Goal: Information Seeking & Learning: Find specific fact

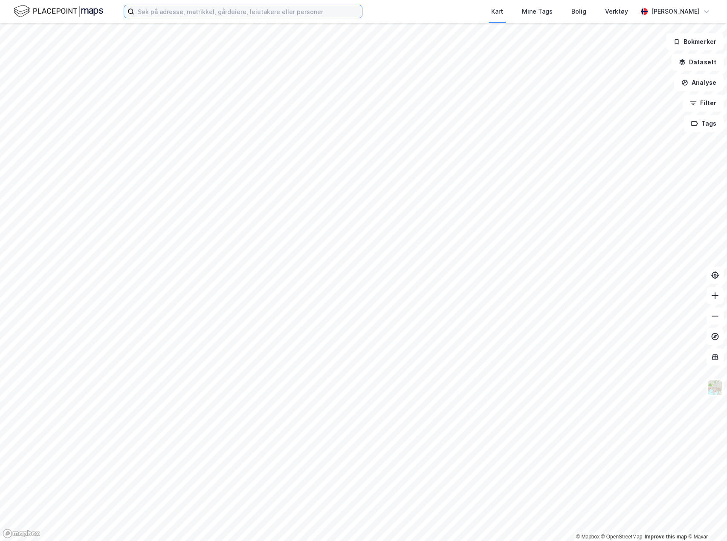
click at [183, 16] on input at bounding box center [248, 11] width 228 height 13
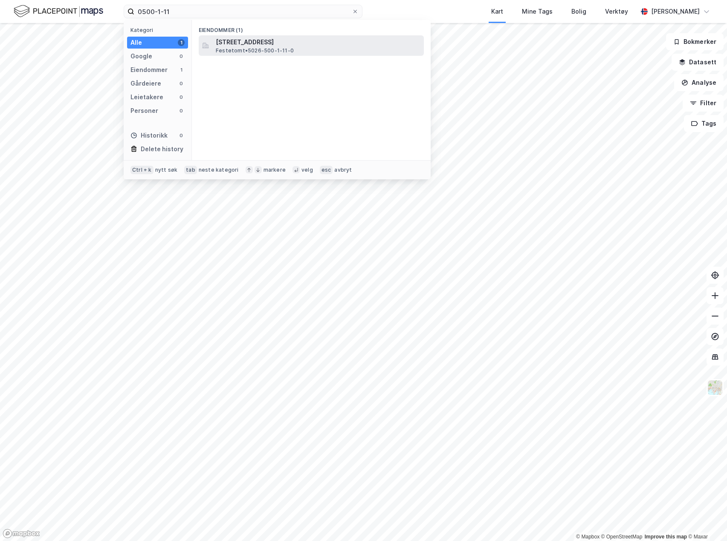
click at [269, 47] on span "Festetomt • 5026-500-1-11-0" at bounding box center [255, 50] width 78 height 7
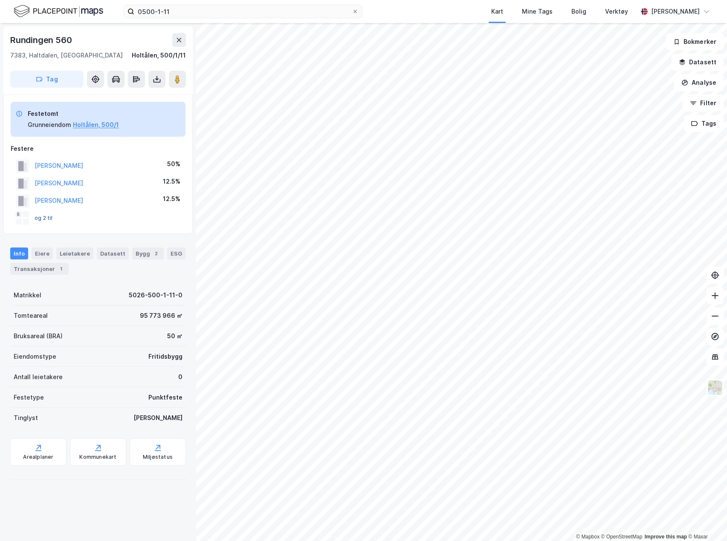
click at [0, 0] on button "og 2 til" at bounding box center [0, 0] width 0 height 0
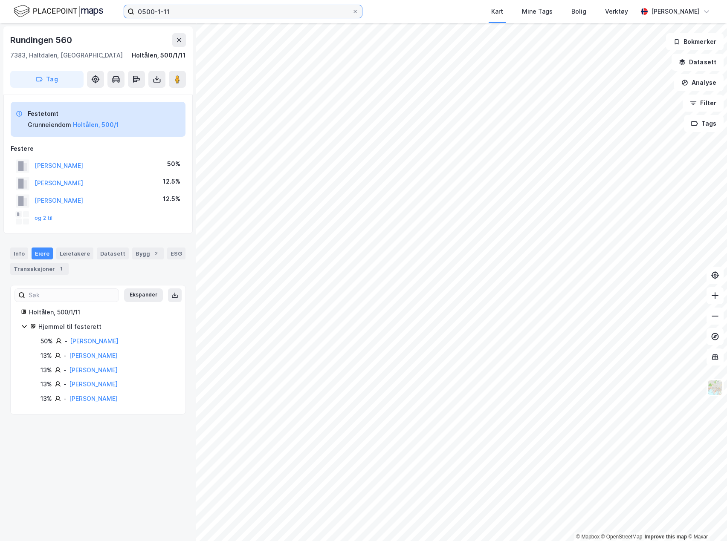
click at [214, 13] on input "0500-1-11" at bounding box center [242, 11] width 217 height 13
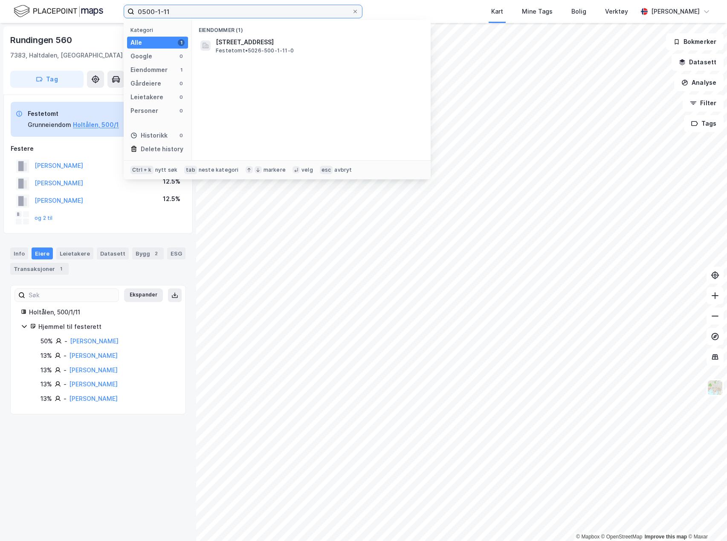
click at [214, 13] on input "0500-1-11" at bounding box center [242, 11] width 217 height 13
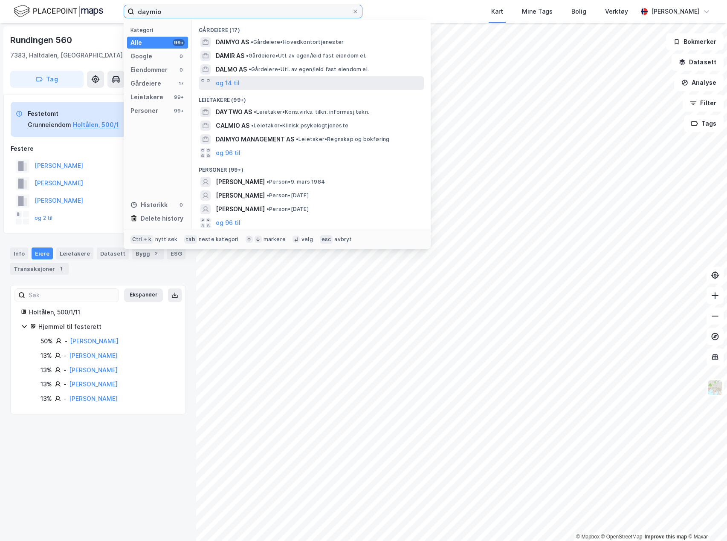
type input "daymio"
click at [244, 80] on div "og 14 til" at bounding box center [311, 83] width 225 height 14
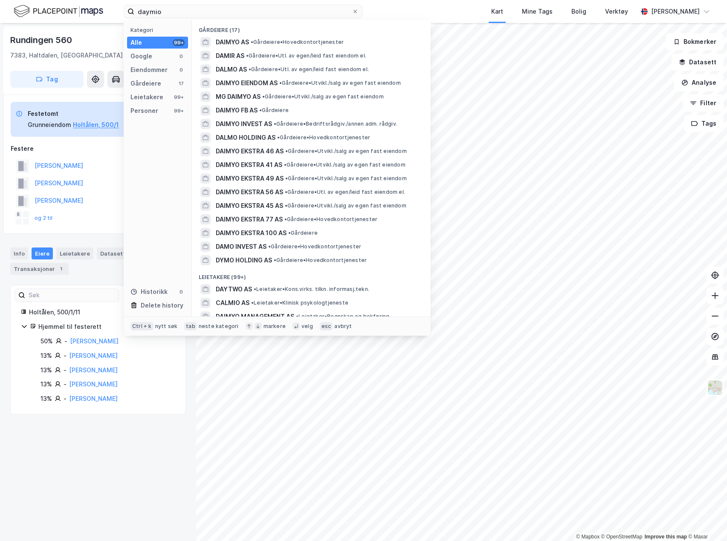
click at [244, 80] on span "DAIMYO EIENDOM AS" at bounding box center [247, 83] width 62 height 10
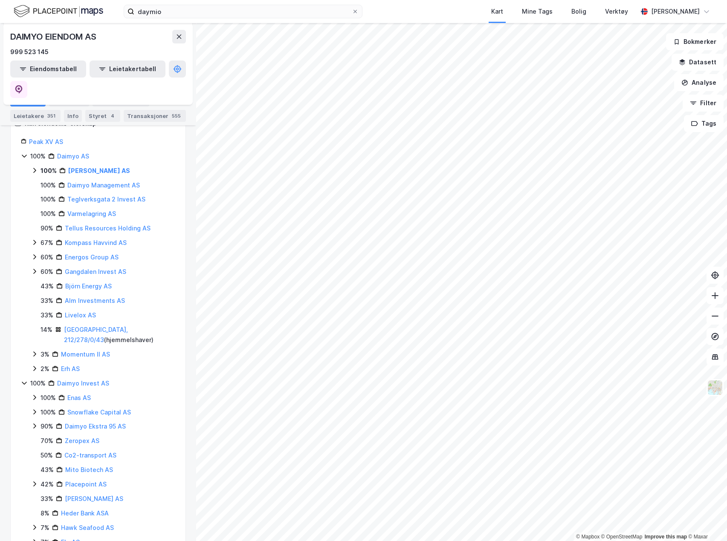
scroll to position [128, 0]
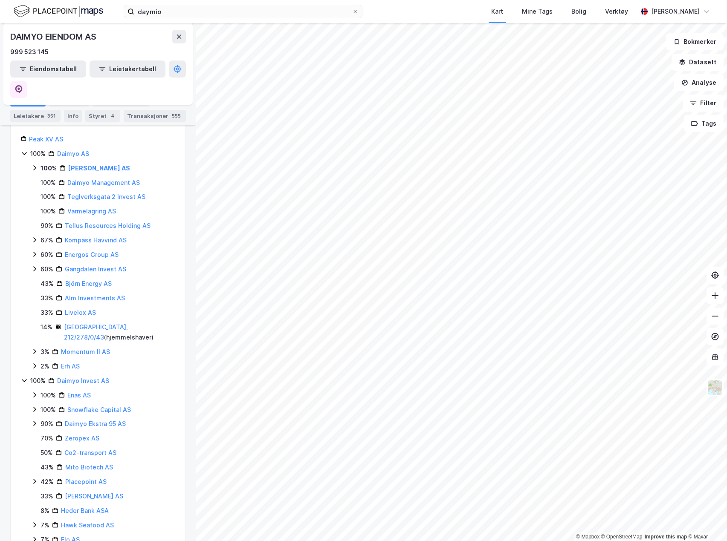
click at [35, 163] on div "100% [PERSON_NAME] AS" at bounding box center [103, 168] width 144 height 10
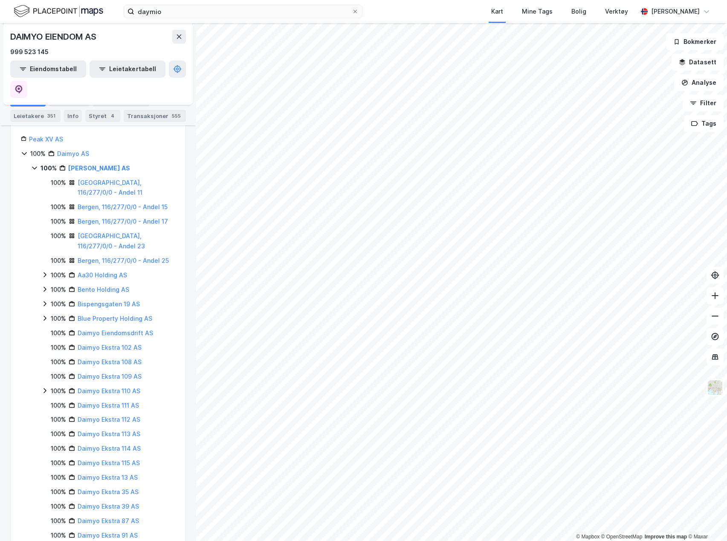
click at [35, 165] on icon at bounding box center [34, 168] width 7 height 7
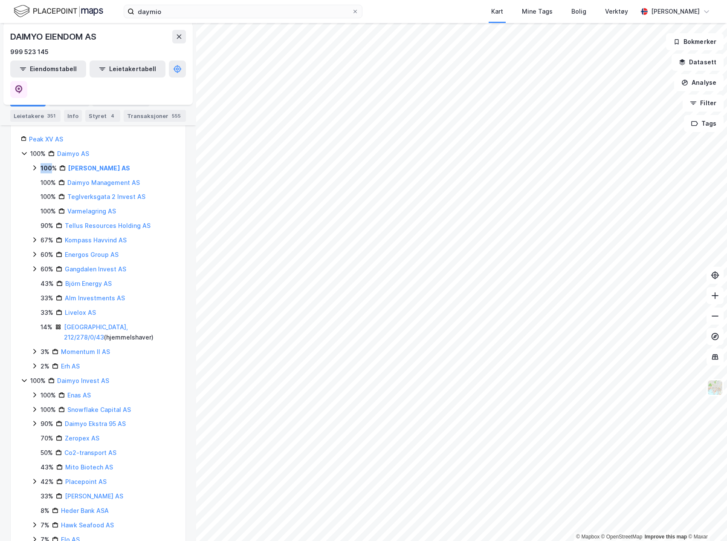
click at [35, 165] on icon at bounding box center [34, 168] width 7 height 7
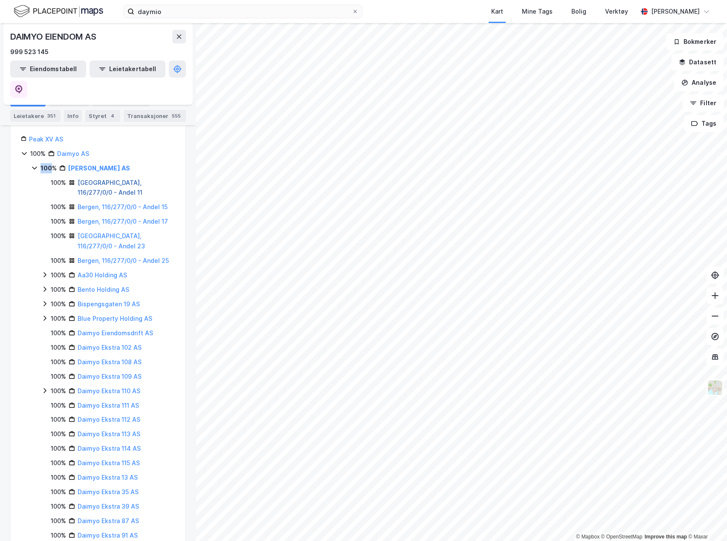
click at [142, 179] on link "[GEOGRAPHIC_DATA], 116/277/0/0 - Andel 11" at bounding box center [110, 187] width 65 height 17
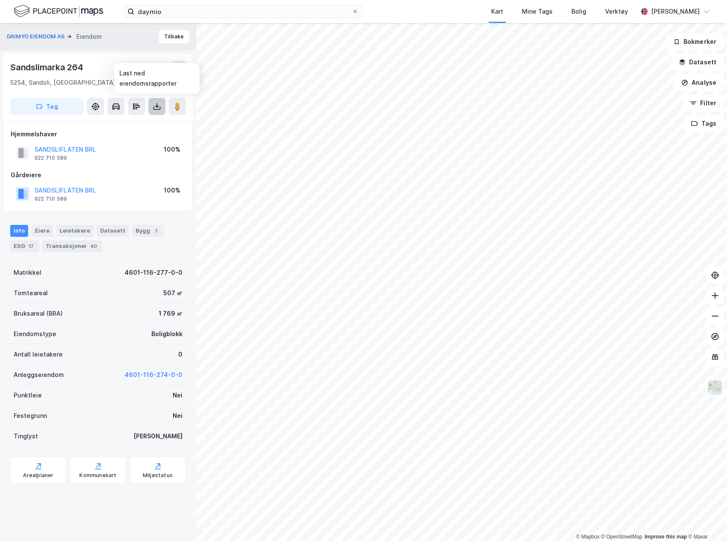
click at [156, 107] on icon at bounding box center [157, 106] width 9 height 9
click at [128, 125] on div "Last ned grunnbok" at bounding box center [114, 123] width 49 height 7
click at [125, 197] on div "SANDSLIFLATEN BRL 922 710 589 100%" at bounding box center [98, 194] width 175 height 20
click at [44, 33] on button "DAIMYO EIENDOM AS" at bounding box center [37, 36] width 60 height 9
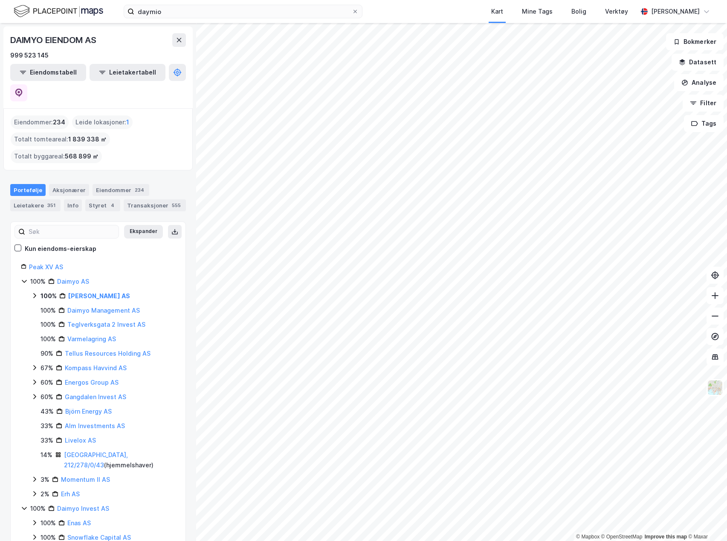
click at [36, 292] on icon at bounding box center [34, 295] width 7 height 7
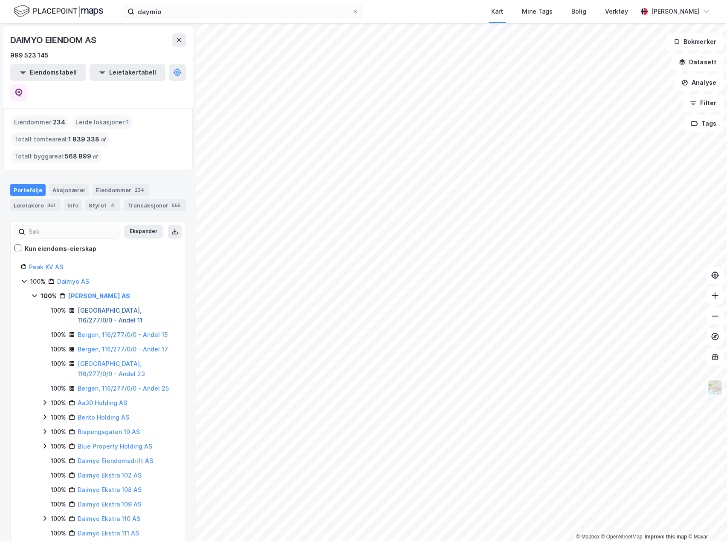
click at [113, 307] on link "[GEOGRAPHIC_DATA], 116/277/0/0 - Andel 11" at bounding box center [110, 315] width 65 height 17
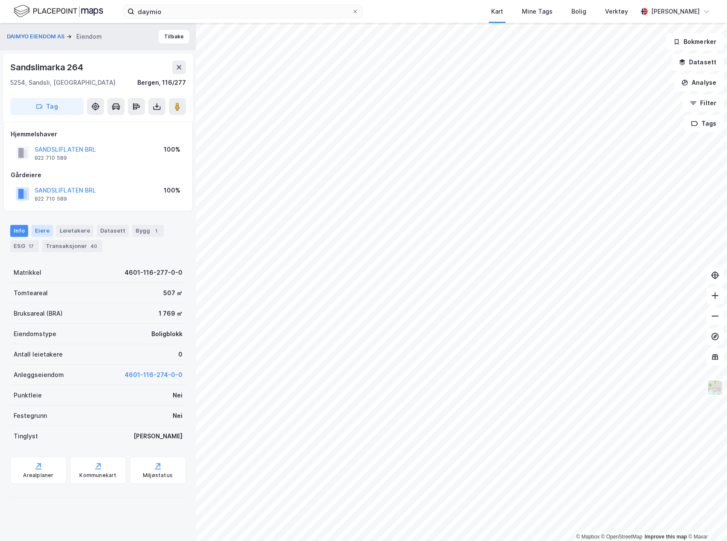
click at [40, 229] on div "Eiere" at bounding box center [42, 231] width 21 height 12
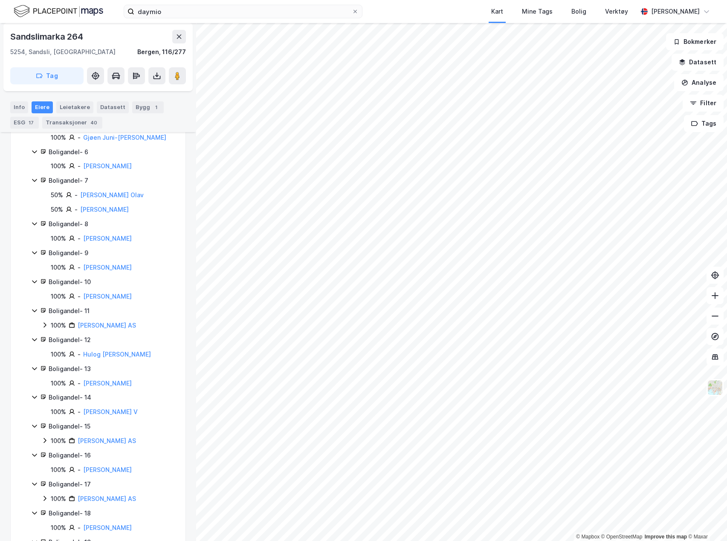
scroll to position [426, 0]
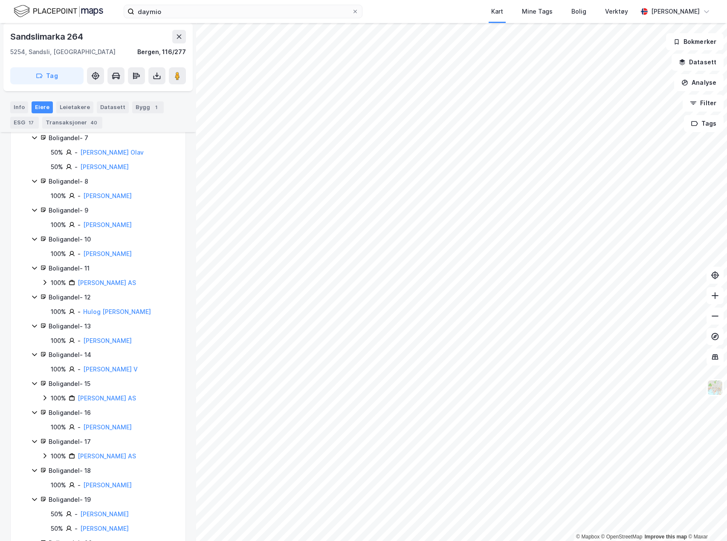
click at [61, 268] on div "Boligandel - 11" at bounding box center [112, 268] width 127 height 10
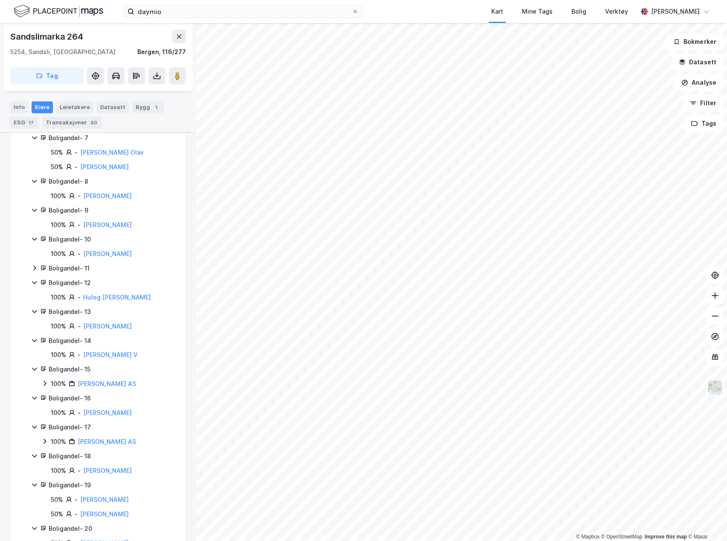
click at [61, 268] on div "Boligandel - 11" at bounding box center [112, 268] width 127 height 10
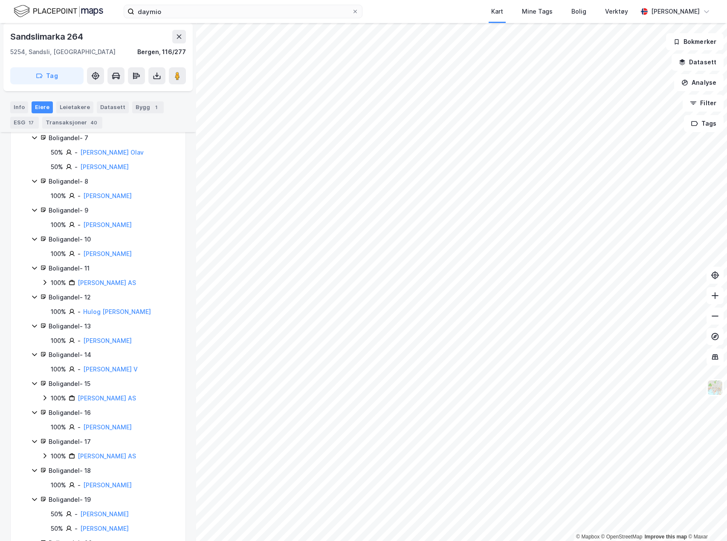
click at [43, 282] on icon at bounding box center [44, 282] width 7 height 7
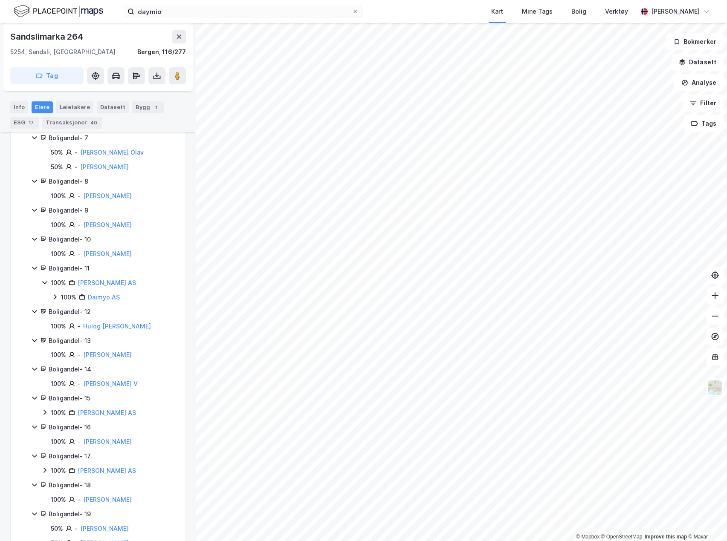
click at [55, 297] on icon at bounding box center [55, 297] width 7 height 7
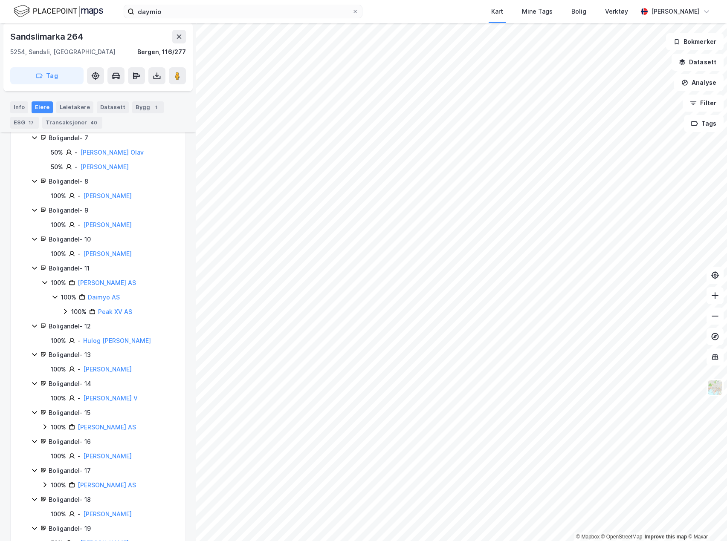
click at [64, 311] on icon at bounding box center [65, 311] width 7 height 7
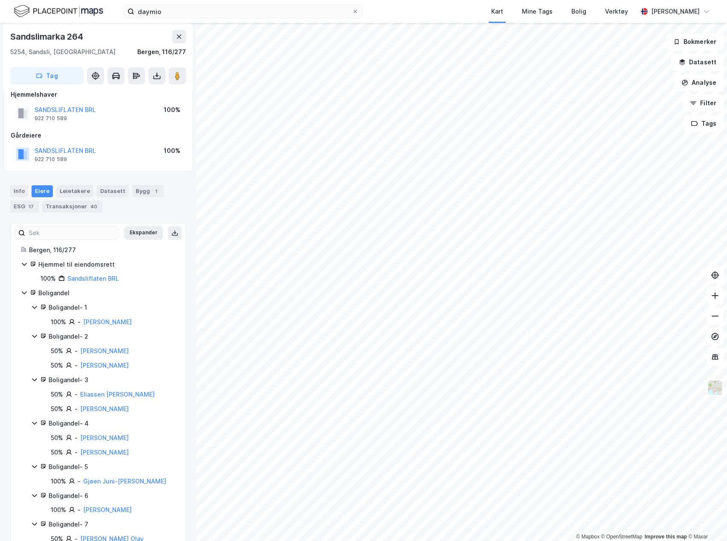
scroll to position [0, 0]
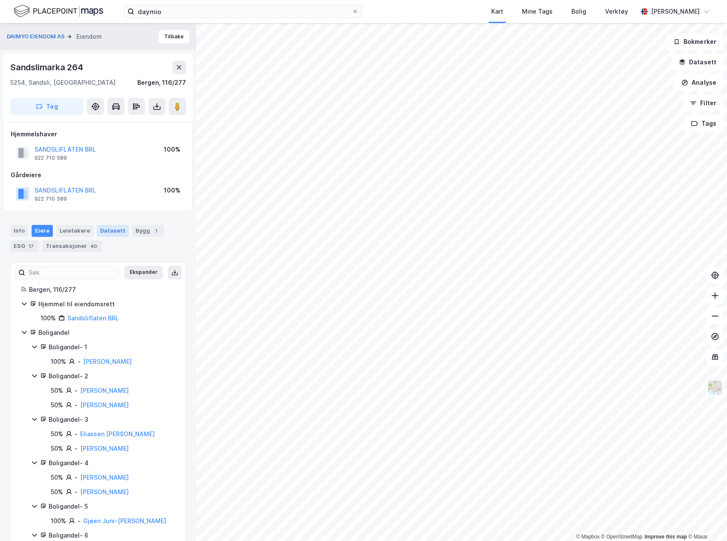
click at [116, 233] on div "Datasett" at bounding box center [113, 231] width 32 height 12
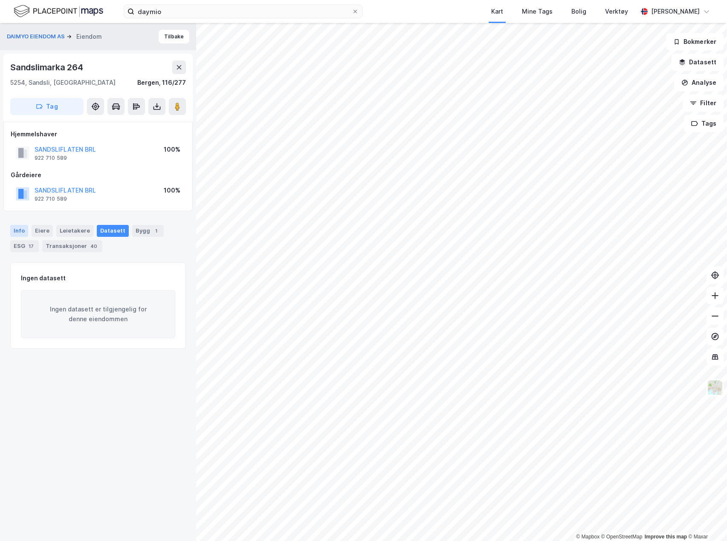
click at [22, 232] on div "Info" at bounding box center [19, 231] width 18 height 12
